Goal: Information Seeking & Learning: Learn about a topic

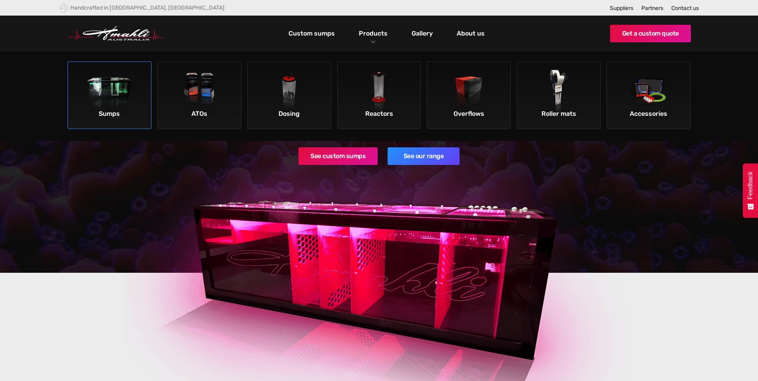
click at [142, 97] on link "Sumps" at bounding box center [110, 96] width 84 height 68
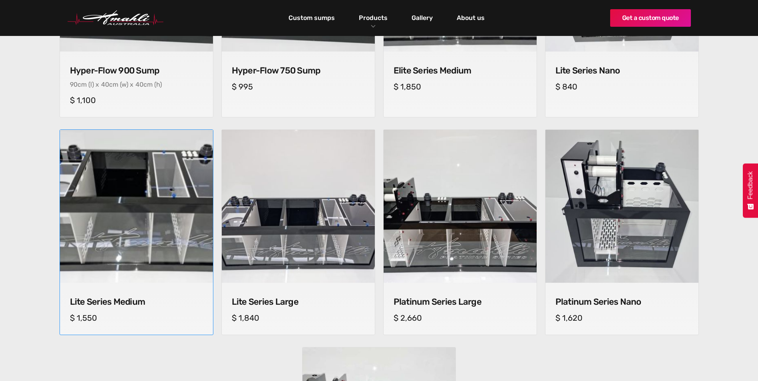
scroll to position [445, 0]
click at [124, 222] on img at bounding box center [136, 207] width 161 height 161
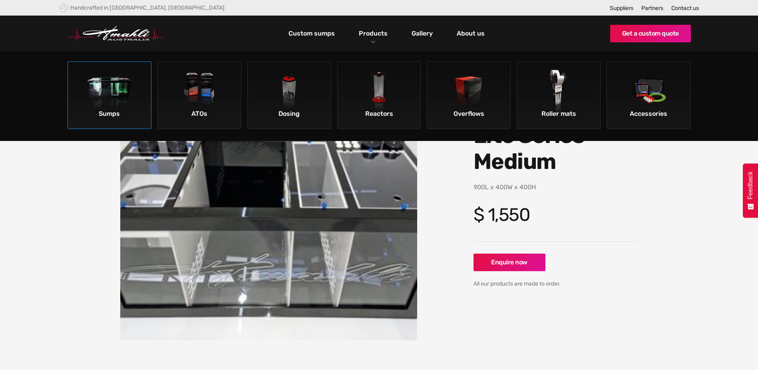
click at [126, 102] on img at bounding box center [109, 92] width 45 height 45
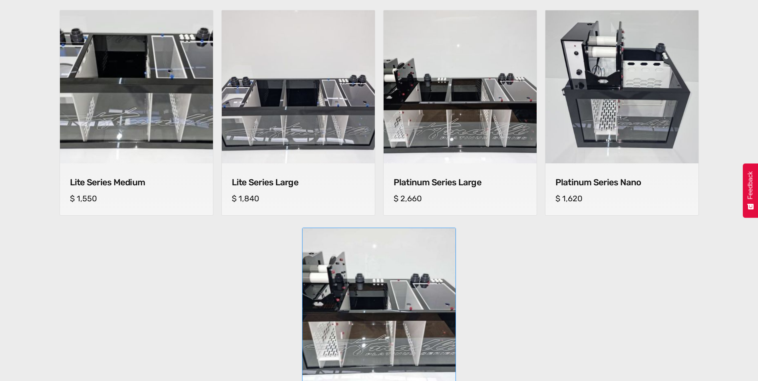
scroll to position [566, 0]
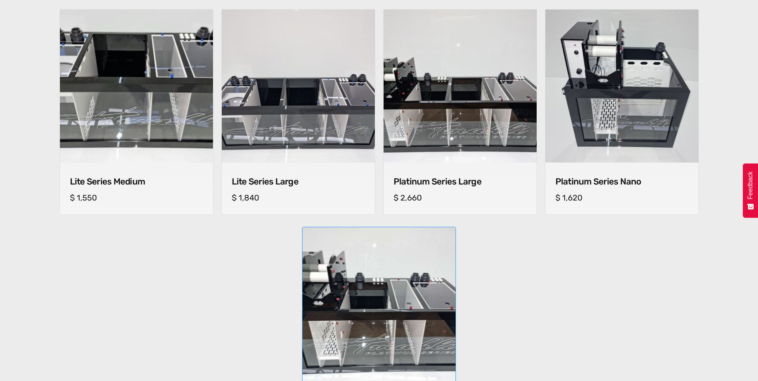
click at [390, 330] on img at bounding box center [379, 304] width 161 height 161
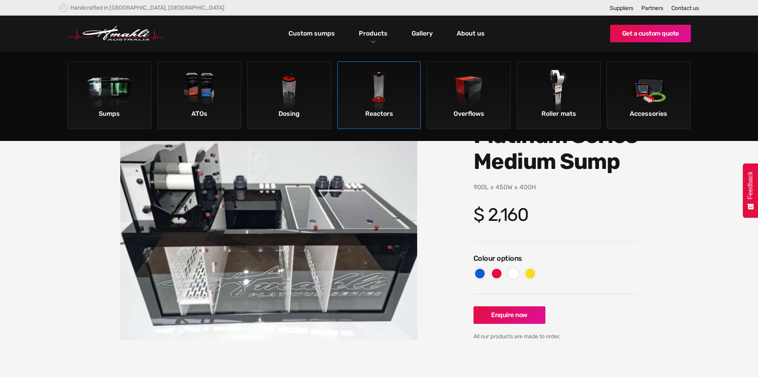
click at [375, 100] on img at bounding box center [379, 92] width 45 height 45
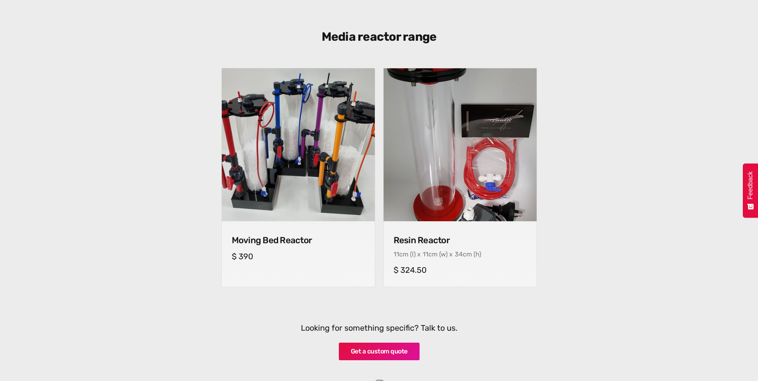
scroll to position [277, 0]
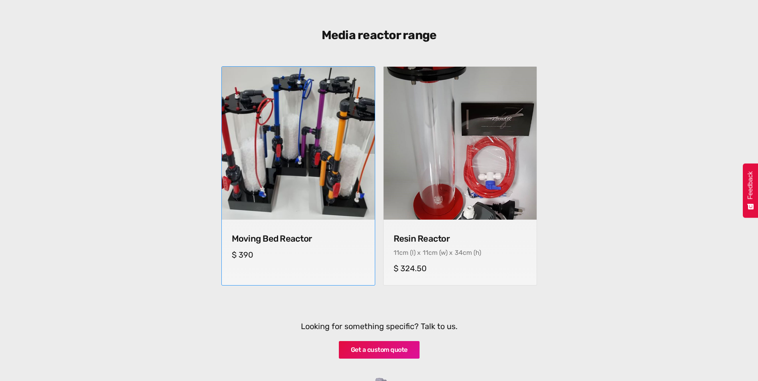
click at [270, 230] on div "Moving Bed Reactor cm (l) x cm (w) x cm (h) $ 390" at bounding box center [298, 246] width 153 height 52
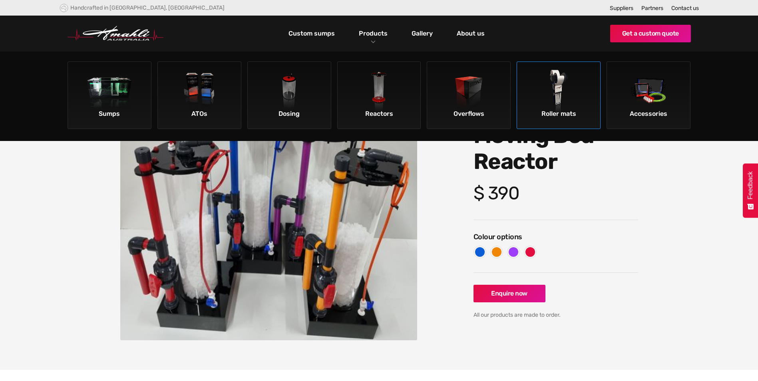
click at [541, 112] on img at bounding box center [559, 92] width 45 height 45
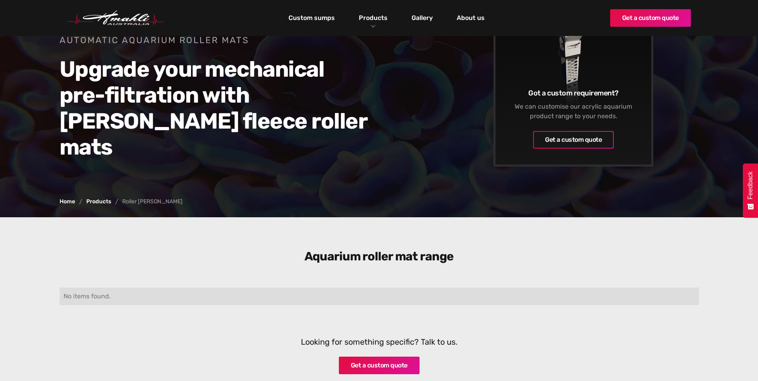
scroll to position [15, 0]
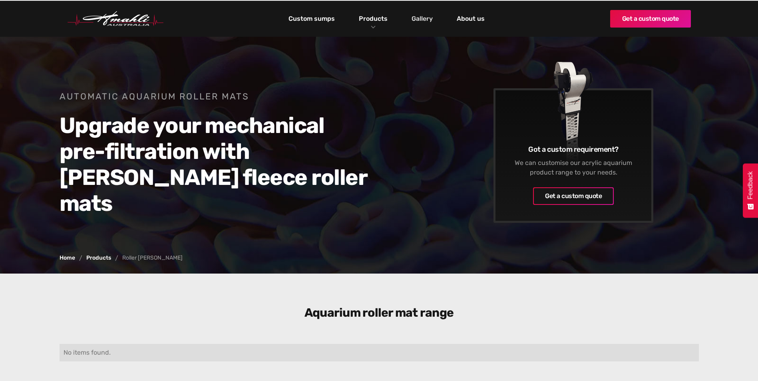
click at [427, 25] on link "Gallery" at bounding box center [422, 19] width 25 height 14
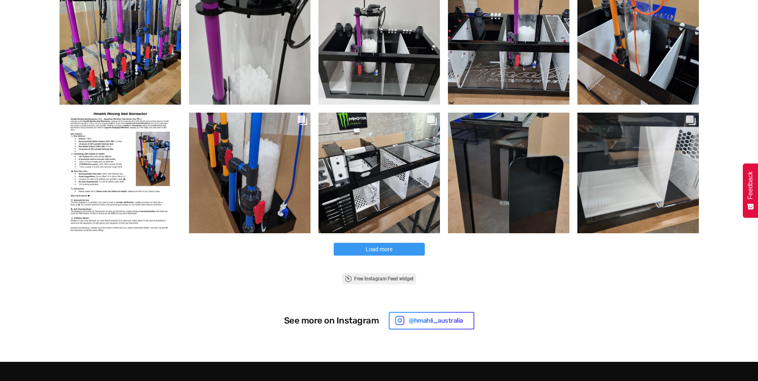
scroll to position [422, 0]
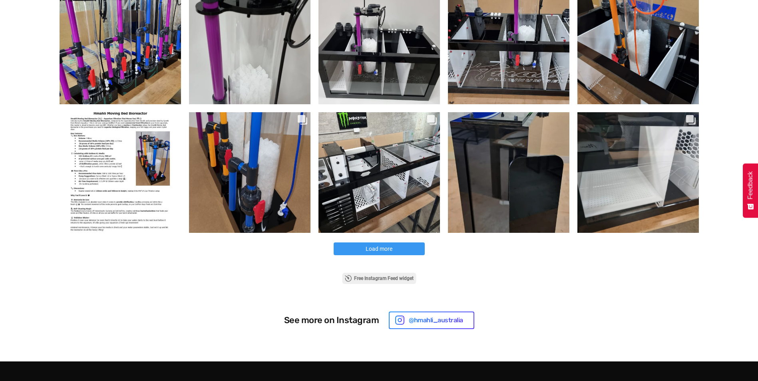
click at [354, 246] on button "Load more" at bounding box center [379, 249] width 91 height 13
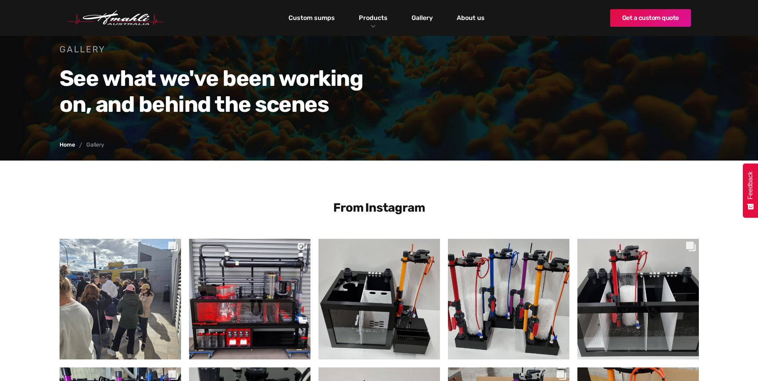
scroll to position [0, 0]
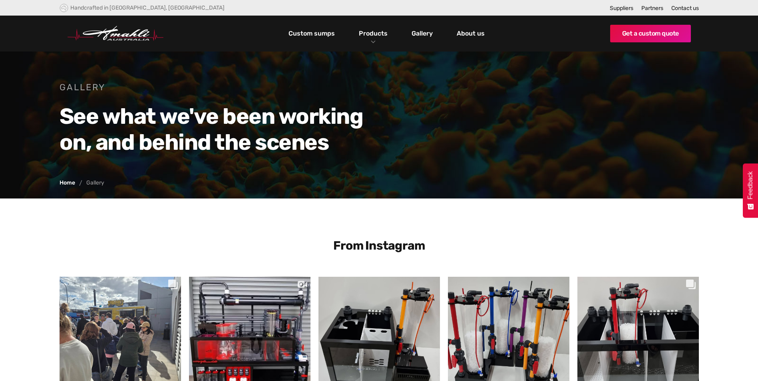
click at [427, 38] on link "Gallery" at bounding box center [422, 34] width 25 height 14
click at [312, 36] on link "Custom sumps" at bounding box center [312, 34] width 50 height 14
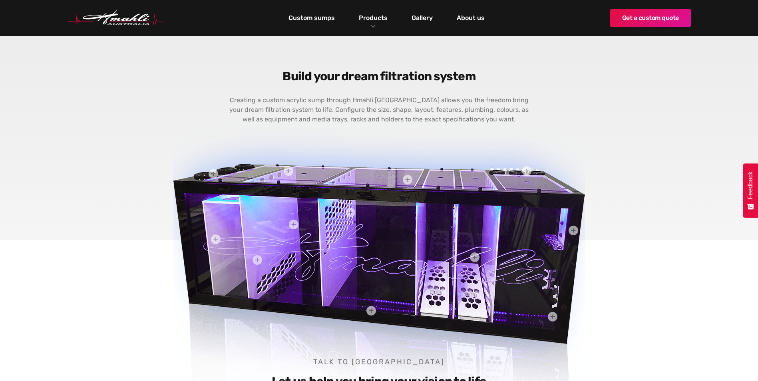
scroll to position [210, 0]
